Goal: Task Accomplishment & Management: Manage account settings

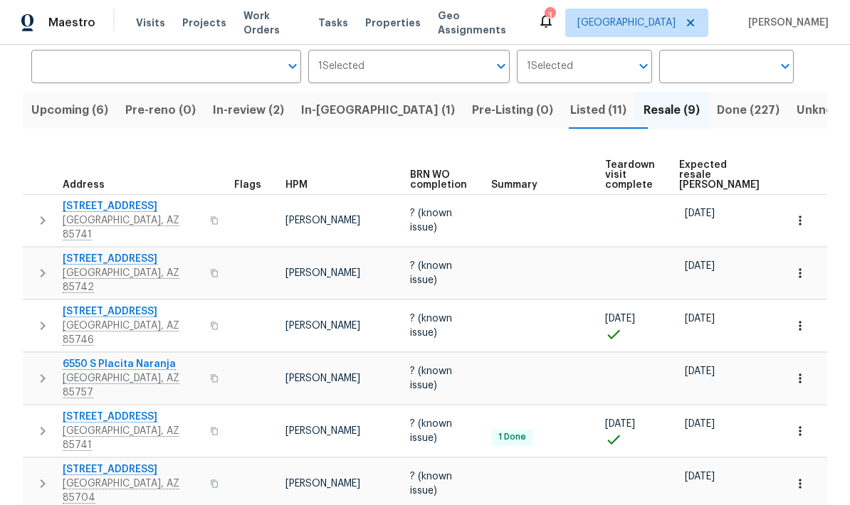
scroll to position [110, 0]
click at [695, 166] on span "Expected resale COE" at bounding box center [719, 174] width 80 height 30
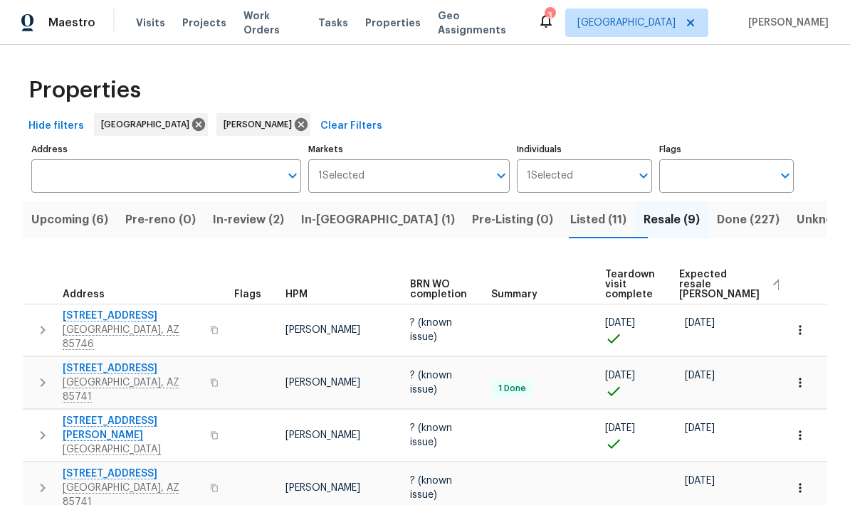
click at [809, 87] on div "Properties" at bounding box center [425, 91] width 804 height 46
click at [73, 230] on span "Upcoming (6)" at bounding box center [69, 220] width 77 height 20
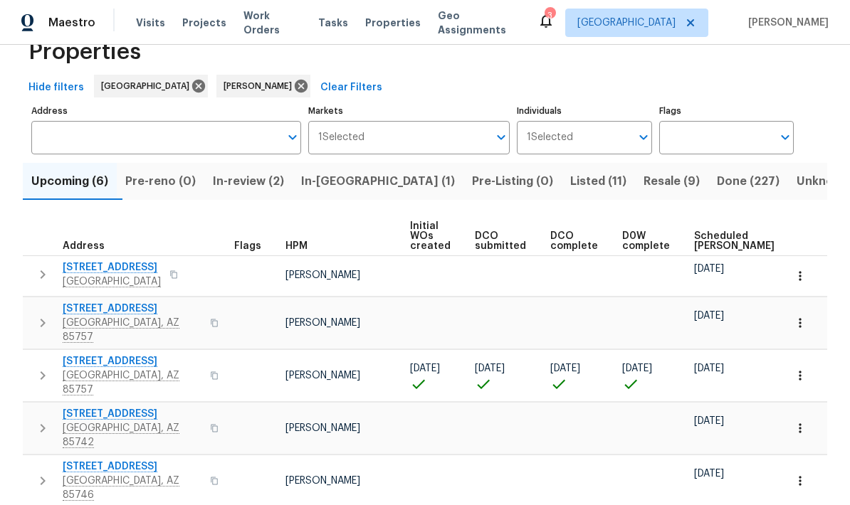
scroll to position [38, 0]
click at [715, 241] on span "Scheduled COE" at bounding box center [734, 242] width 80 height 20
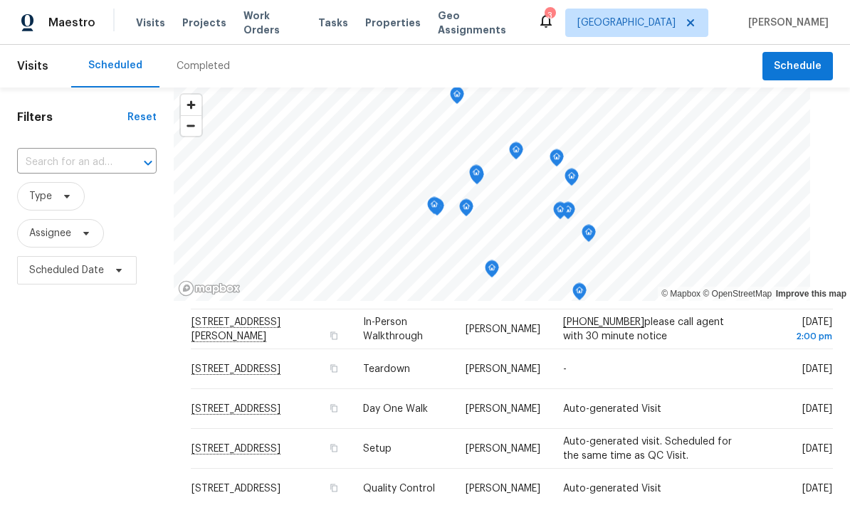
scroll to position [162, 0]
click at [714, 366] on td "-" at bounding box center [648, 371] width 193 height 40
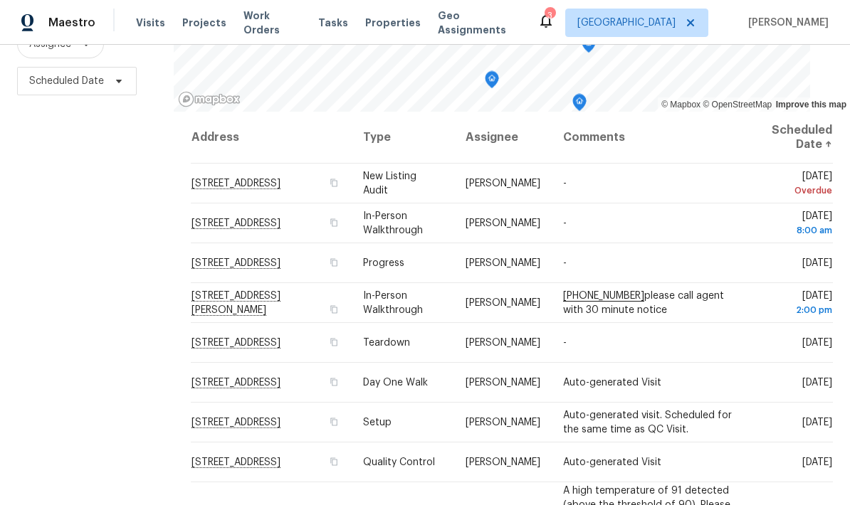
scroll to position [189, 0]
click at [0, 0] on icon at bounding box center [0, 0] width 0 height 0
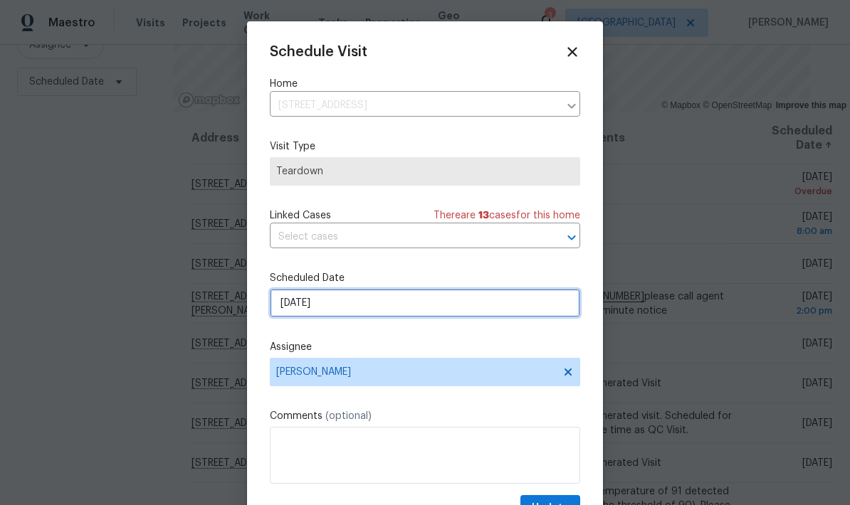
click at [432, 307] on input "[DATE]" at bounding box center [425, 303] width 310 height 28
select select "8"
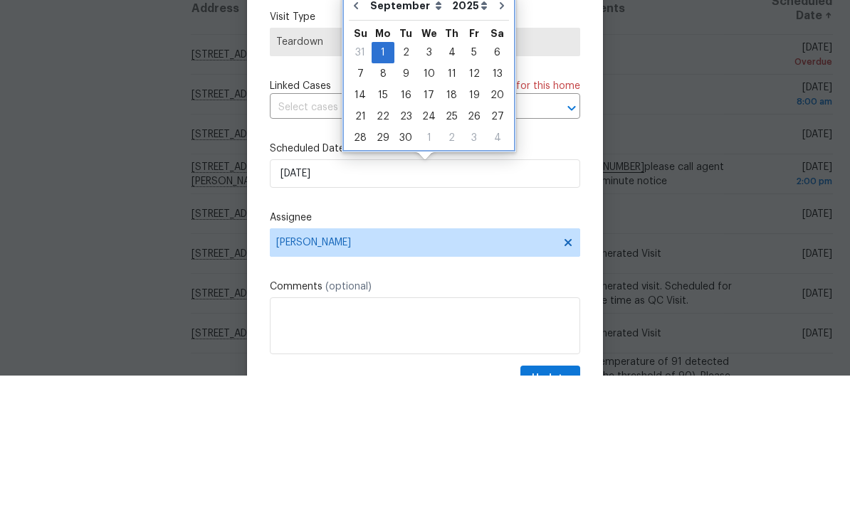
click at [362, 121] on button "Go to previous month" at bounding box center [355, 135] width 21 height 28
type input "[DATE]"
select select "7"
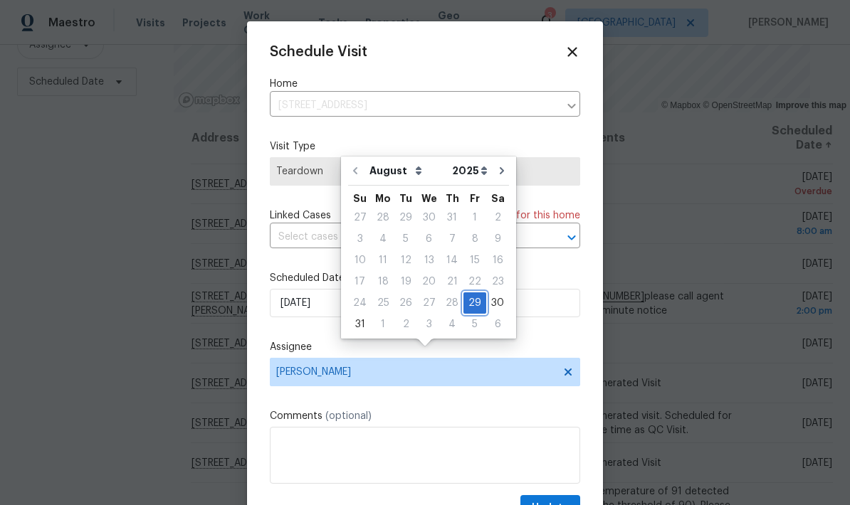
click at [471, 293] on div "29" at bounding box center [474, 303] width 23 height 20
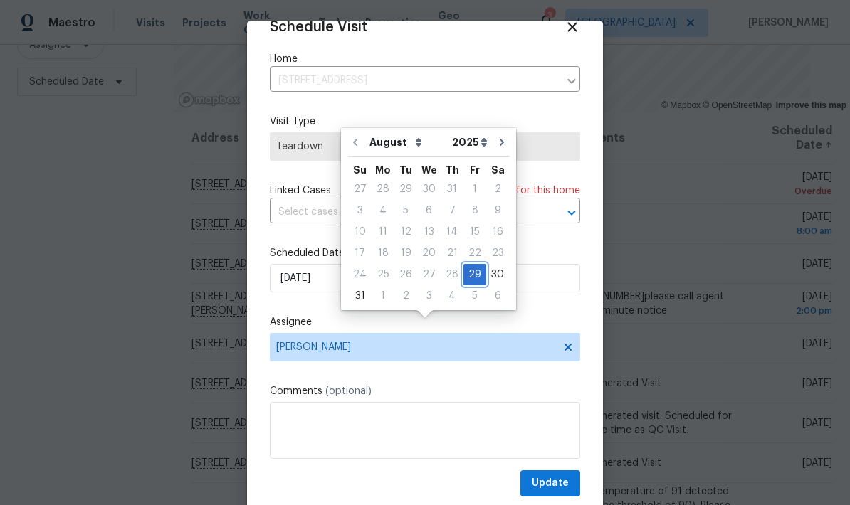
scroll to position [28, 0]
click at [553, 483] on span "Update" at bounding box center [550, 484] width 37 height 18
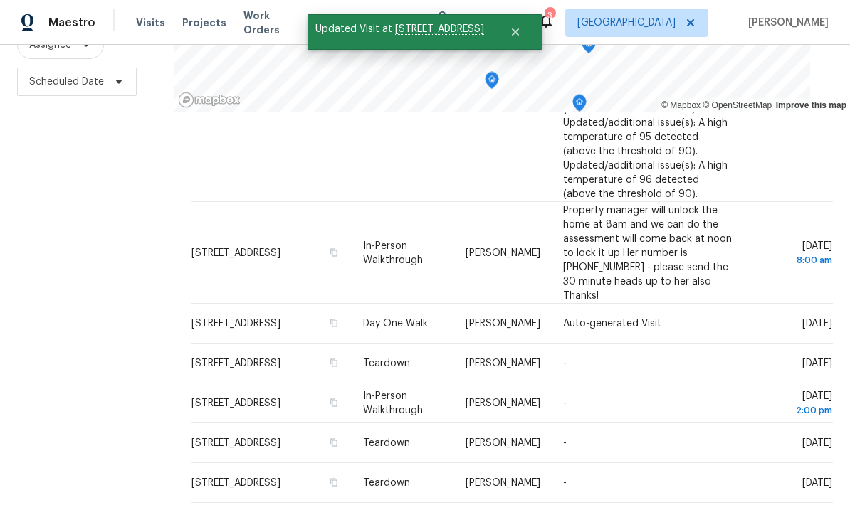
scroll to position [597, 0]
